Goal: Check status

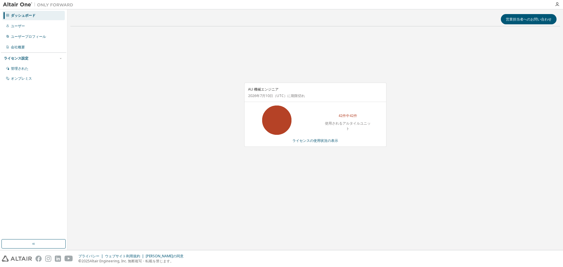
click at [163, 26] on div at bounding box center [315, 26] width 490 height 0
drag, startPoint x: 186, startPoint y: 148, endPoint x: 256, endPoint y: 141, distance: 70.1
click at [187, 149] on div "AU 機械エンジニア 2026年7月10日 （UTC） に期限切れ 42件中42件 使用されるアルタイルユニット ライセンスの使用状況の表示" at bounding box center [315, 118] width 490 height 174
click at [303, 142] on font "ライセンスの使用状況の表示" at bounding box center [315, 140] width 46 height 5
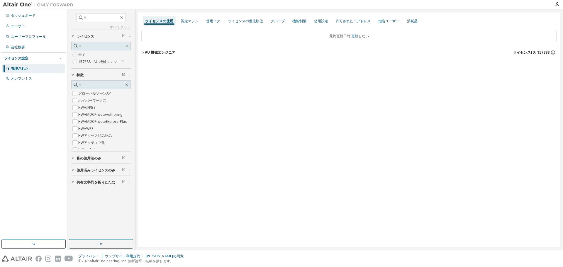
click at [156, 52] on font "AU 機械エンジニア" at bounding box center [160, 52] width 30 height 5
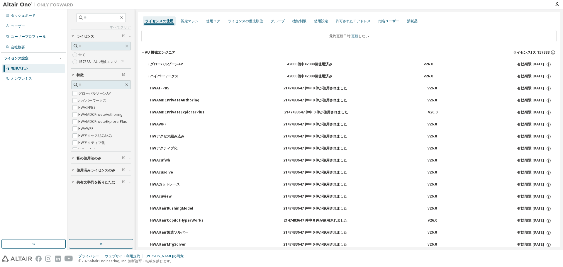
click at [163, 64] on font "グローバルゾーンAP" at bounding box center [166, 64] width 33 height 5
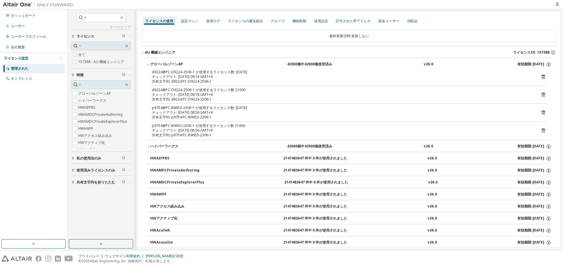
click at [240, 112] on div "チェックアウト: 2025-10-07 08:56 GMT+9" at bounding box center [342, 112] width 380 height 5
